Goal: Task Accomplishment & Management: Manage account settings

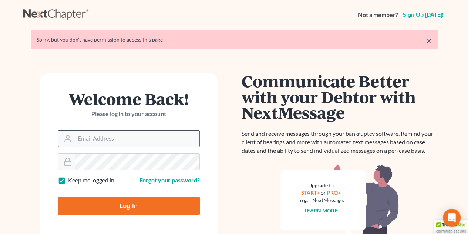
click at [99, 140] on input "Email Address" at bounding box center [137, 138] width 125 height 16
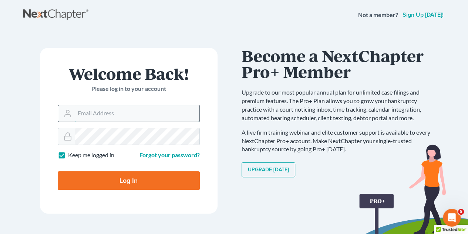
type input "[EMAIL_ADDRESS][DOMAIN_NAME]"
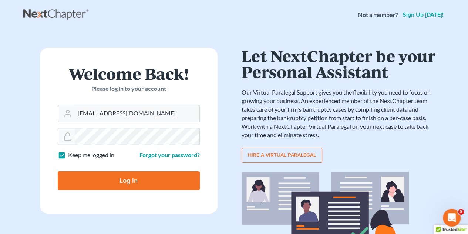
click at [129, 184] on input "Log In" at bounding box center [129, 180] width 142 height 19
type input "Thinking..."
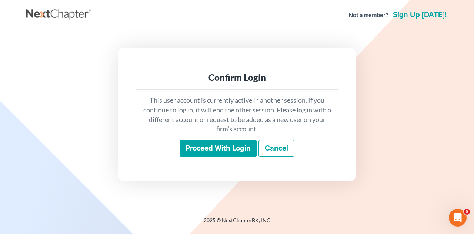
click at [206, 148] on input "Proceed with login" at bounding box center [218, 148] width 77 height 17
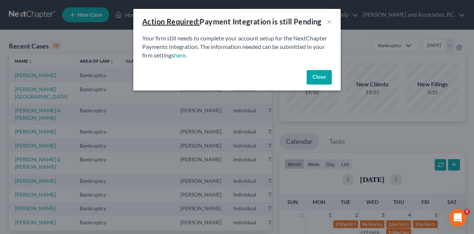
click at [321, 79] on button "Close" at bounding box center [319, 77] width 25 height 15
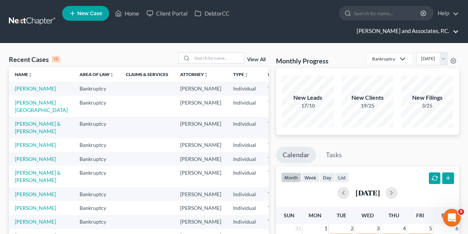
click at [441, 24] on link "Monte J. White and Associates, P.C." at bounding box center [406, 30] width 106 height 13
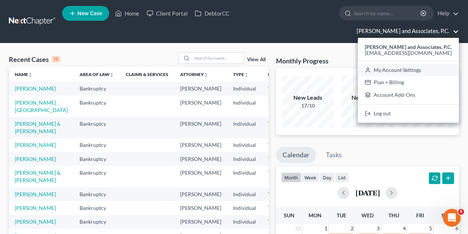
click at [414, 64] on link "My Account Settings" at bounding box center [408, 70] width 101 height 13
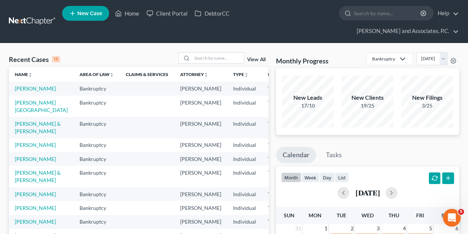
select select "23"
select select "45"
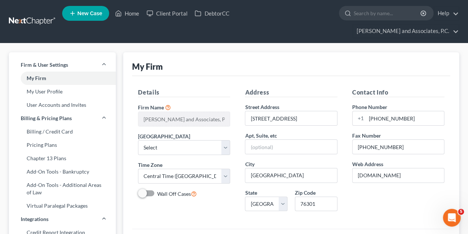
click at [438, 206] on div "Details Firm Name * Monte J. White and Associates, P.C. Primary District Select…" at bounding box center [291, 152] width 318 height 153
click at [41, 98] on link "User Accounts and Invites" at bounding box center [62, 104] width 107 height 13
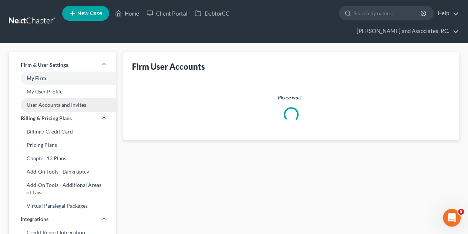
select select "0"
select select "1"
select select "2"
select select "1"
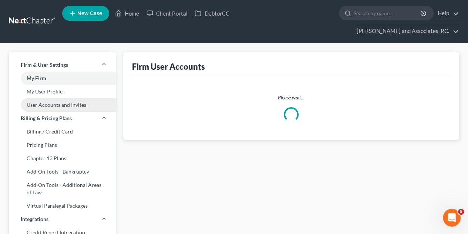
select select "2"
select select "1"
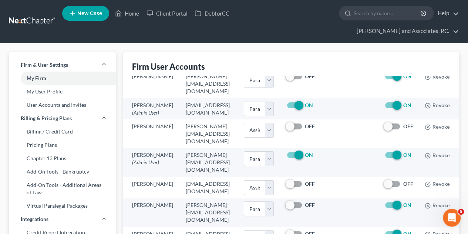
scroll to position [64, 0]
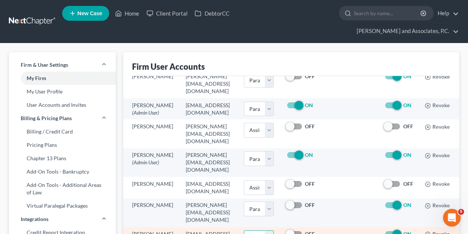
click at [267, 230] on select "Select Attorney Paralegal Assistant" at bounding box center [259, 237] width 30 height 15
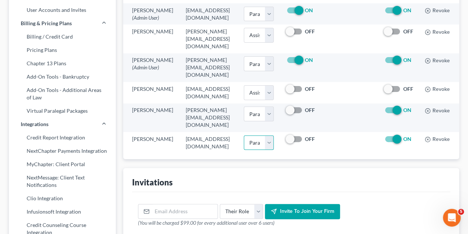
scroll to position [101, 0]
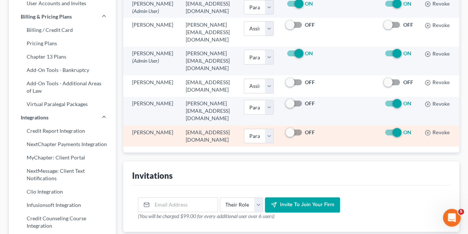
click at [180, 125] on td "mistyc@montejwhite.com" at bounding box center [209, 135] width 58 height 21
click at [411, 128] on label "ON" at bounding box center [407, 131] width 8 height 7
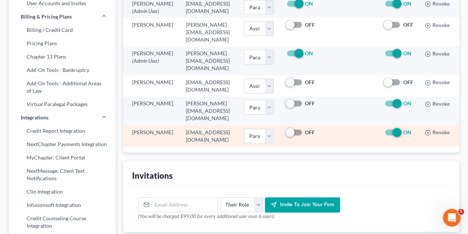
click at [411, 128] on input "ON" at bounding box center [408, 130] width 5 height 5
checkbox input "false"
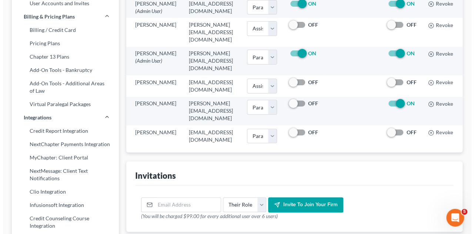
scroll to position [64, 33]
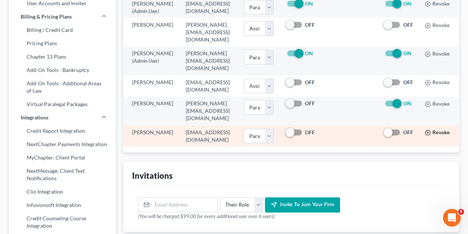
click at [425, 130] on icon "button" at bounding box center [428, 133] width 6 height 6
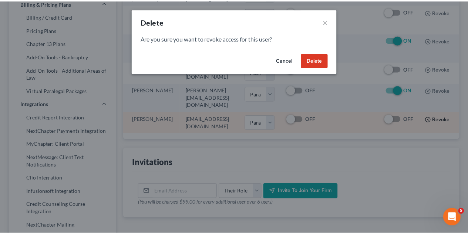
scroll to position [64, 29]
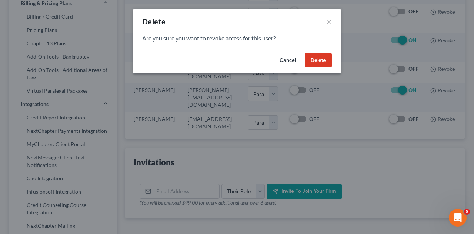
click at [316, 60] on button "Delete" at bounding box center [318, 60] width 27 height 15
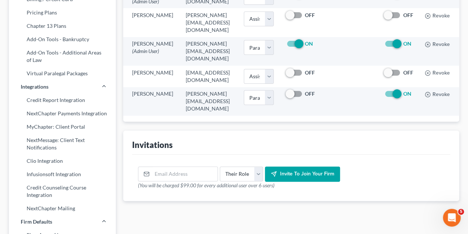
scroll to position [144, 0]
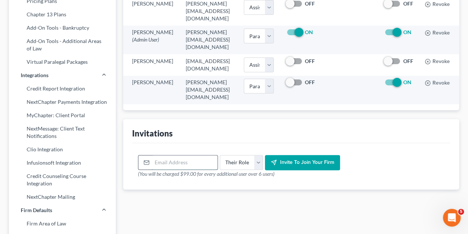
click at [159, 155] on input "email" at bounding box center [185, 162] width 66 height 14
type input "hayley@montejwhite.com"
click at [258, 155] on select "Their Role Attorney Paralegal Assistant" at bounding box center [241, 162] width 43 height 15
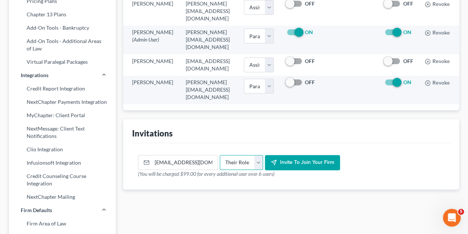
select select "paralegal"
click at [220, 155] on select "Their Role Attorney Paralegal Assistant" at bounding box center [241, 162] width 43 height 15
click at [297, 159] on span "Invite to join your firm" at bounding box center [307, 162] width 54 height 6
